Goal: Transaction & Acquisition: Purchase product/service

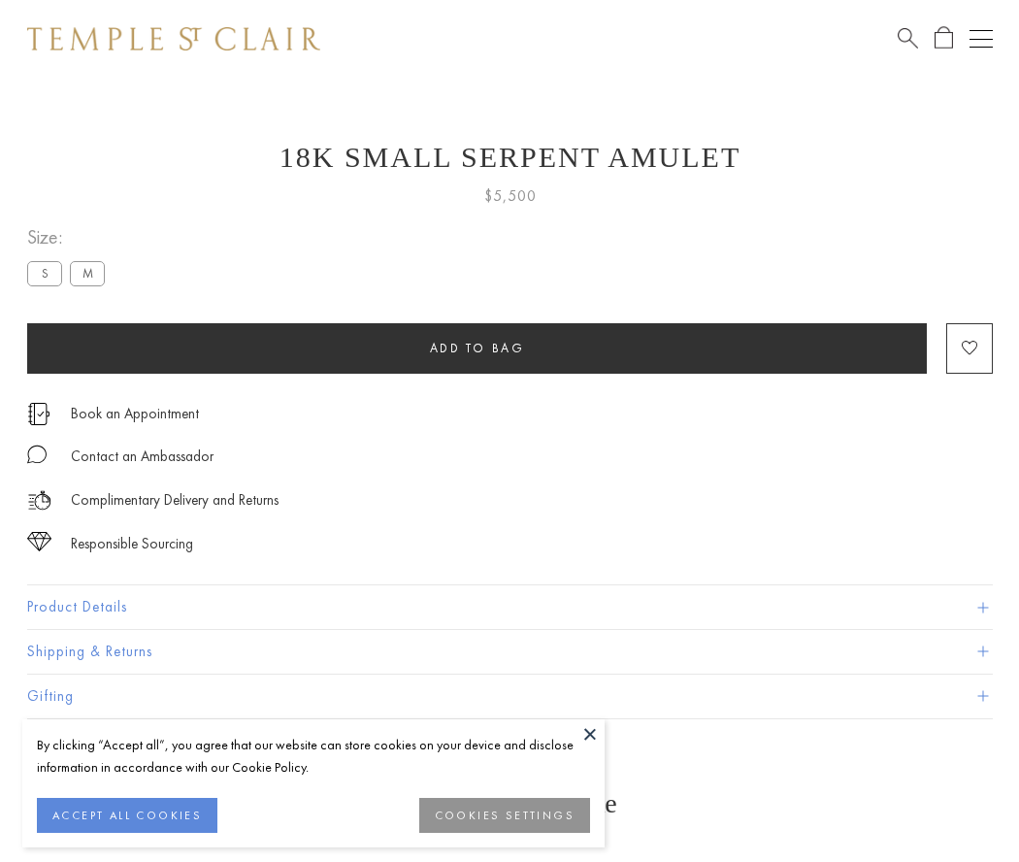
scroll to position [76, 0]
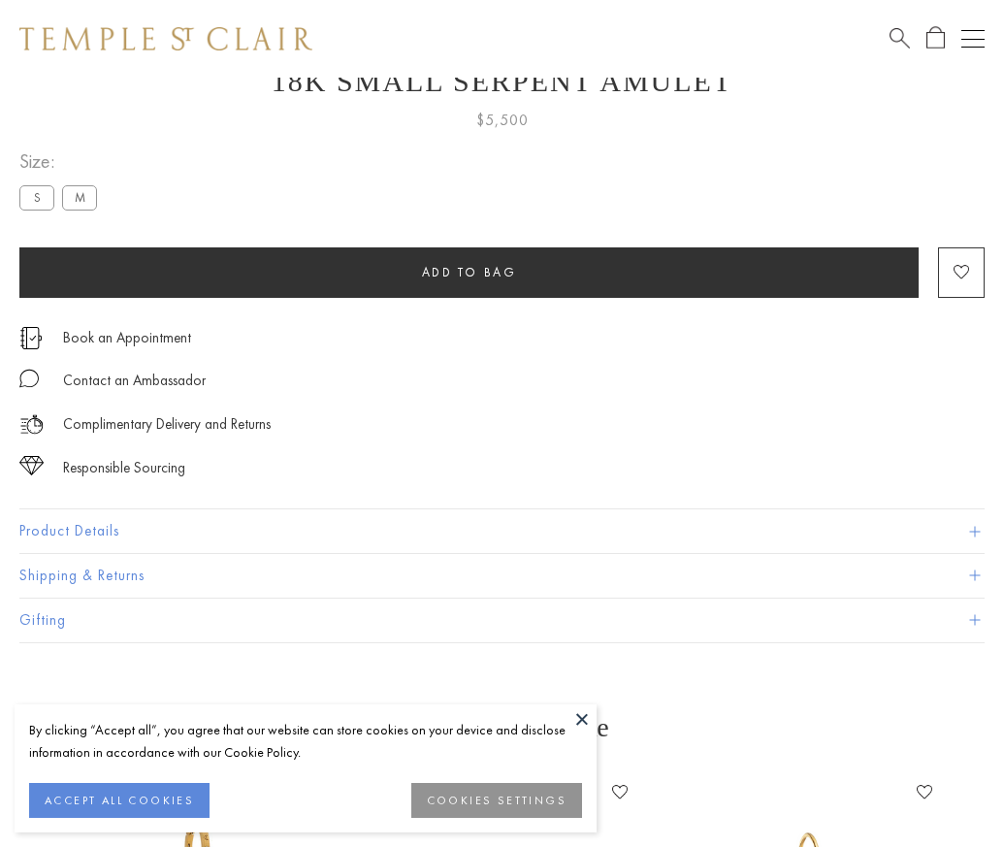
click at [469, 272] on span "Add to bag" at bounding box center [469, 272] width 95 height 16
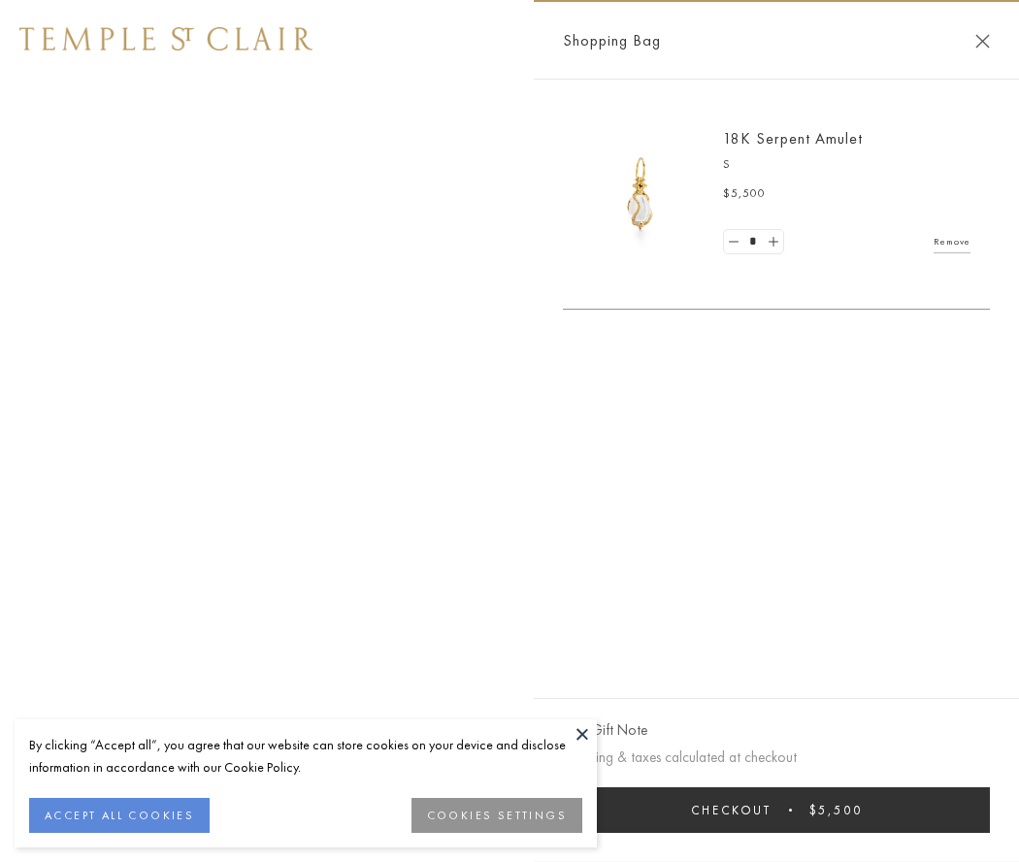
click at [776, 809] on button "Checkout $5,500" at bounding box center [776, 810] width 427 height 46
